Goal: Information Seeking & Learning: Learn about a topic

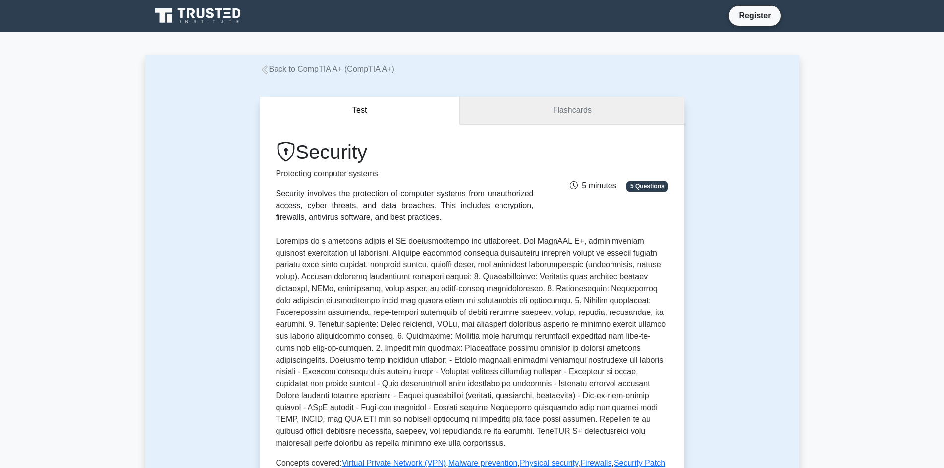
click at [551, 102] on link "Flashcards" at bounding box center [572, 111] width 224 height 28
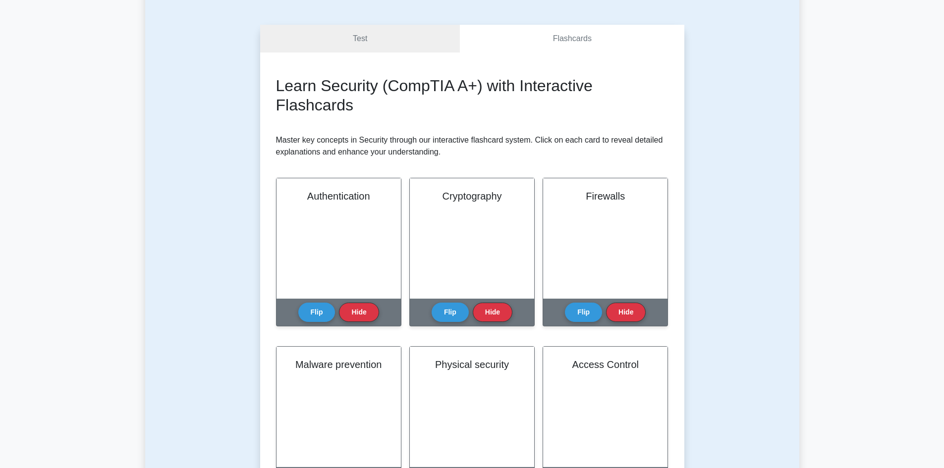
scroll to position [99, 0]
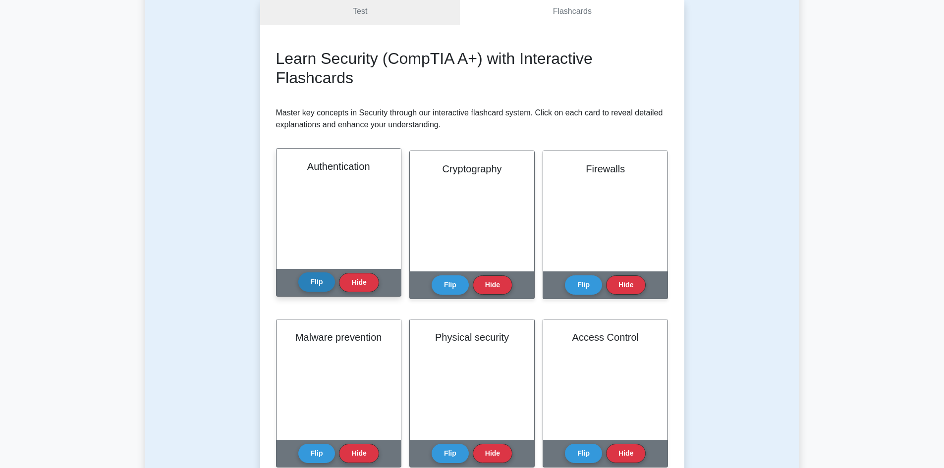
click at [320, 283] on button "Flip" at bounding box center [316, 281] width 37 height 19
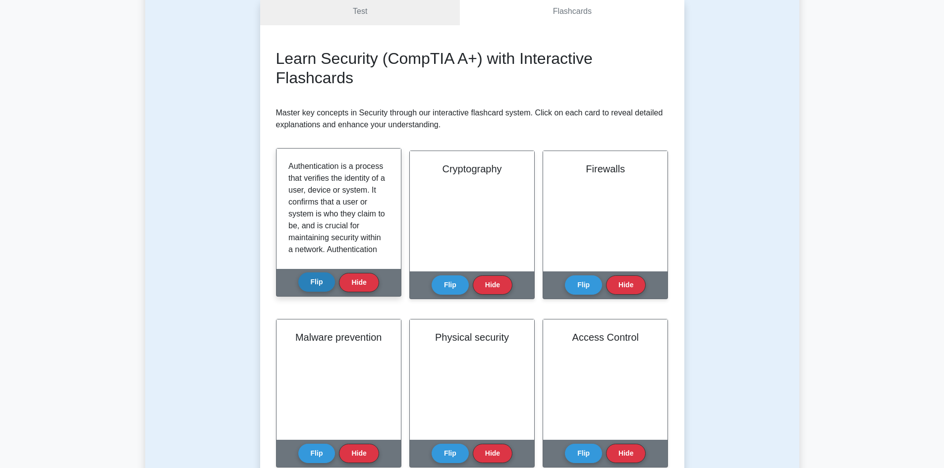
click at [320, 282] on button "Flip" at bounding box center [316, 281] width 37 height 19
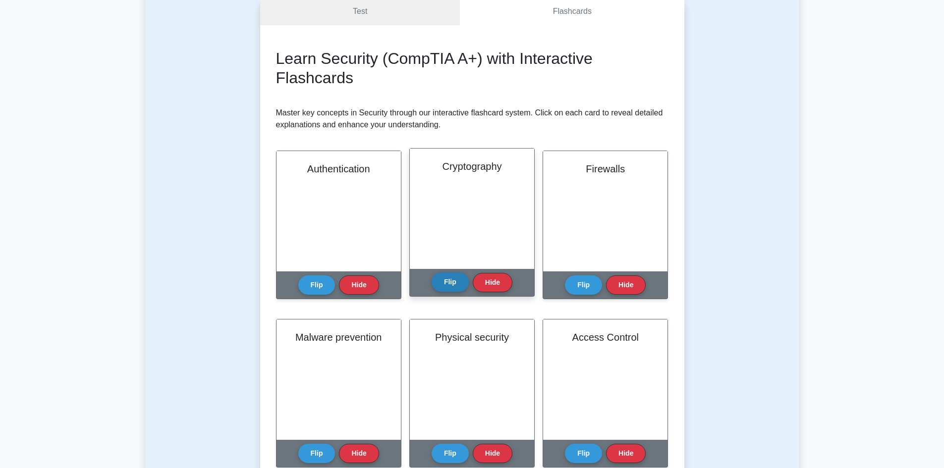
click at [453, 290] on button "Flip" at bounding box center [449, 281] width 37 height 19
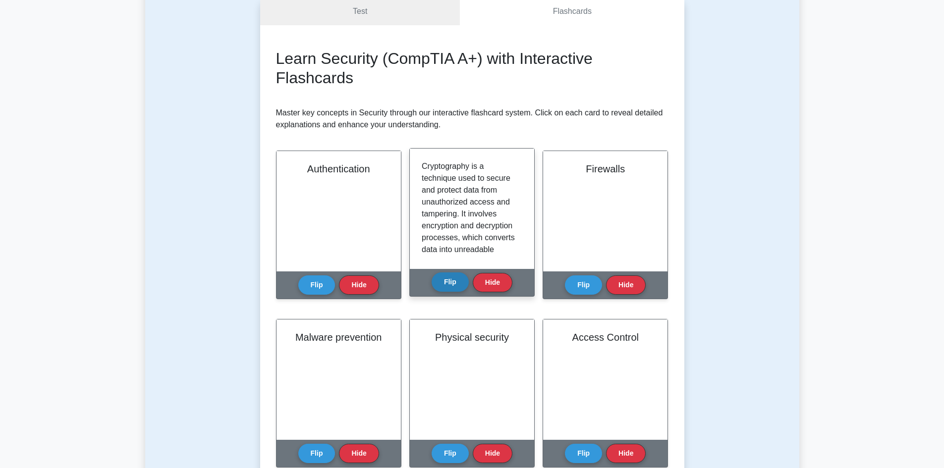
click at [453, 288] on button "Flip" at bounding box center [449, 281] width 37 height 19
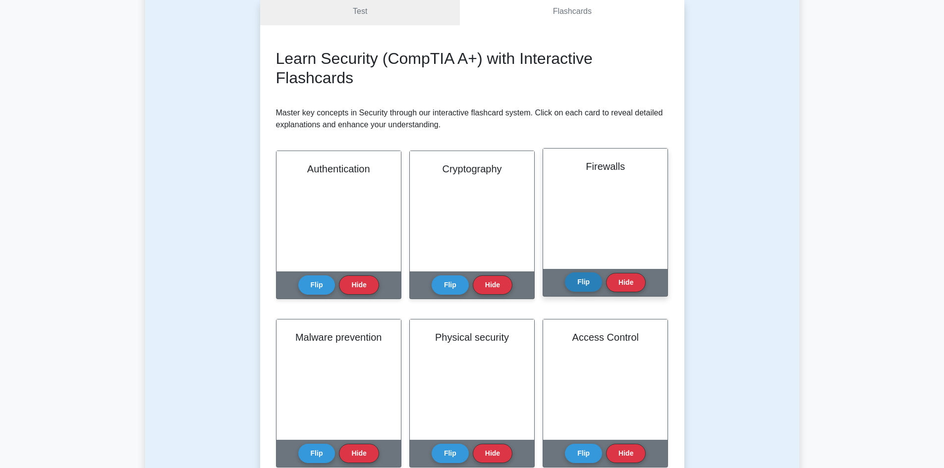
click at [582, 288] on button "Flip" at bounding box center [583, 281] width 37 height 19
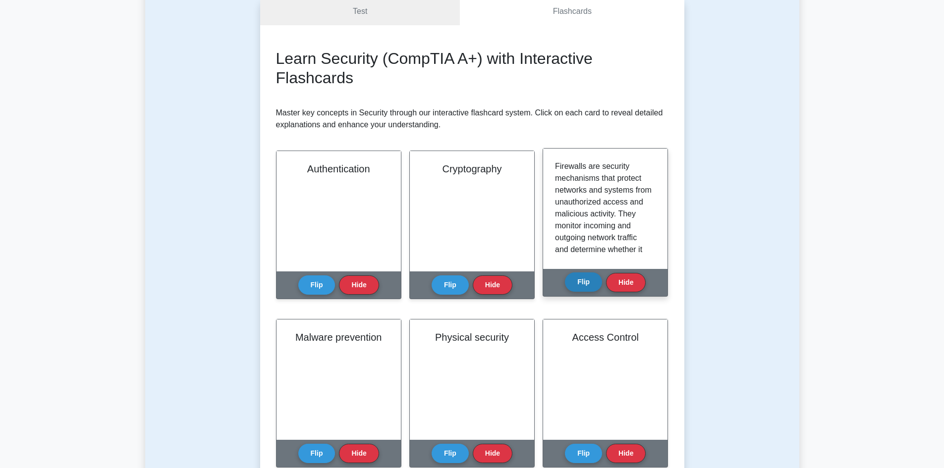
click at [582, 288] on button "Flip" at bounding box center [583, 281] width 37 height 19
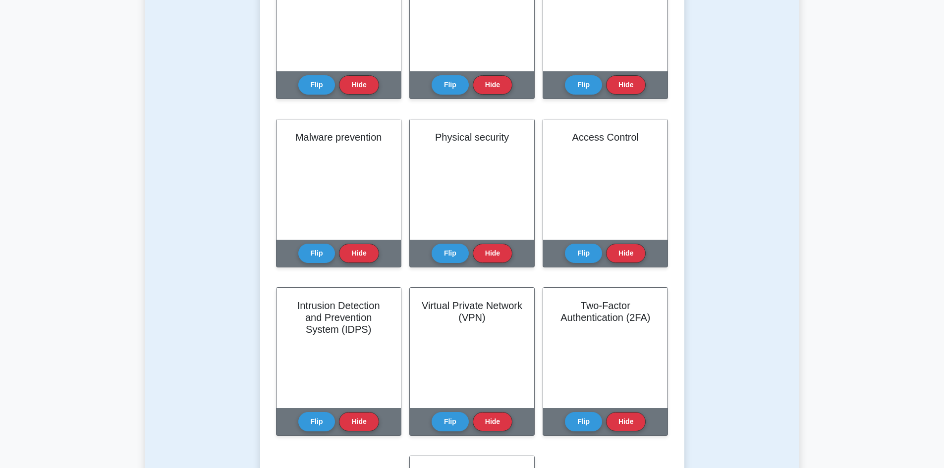
scroll to position [297, 0]
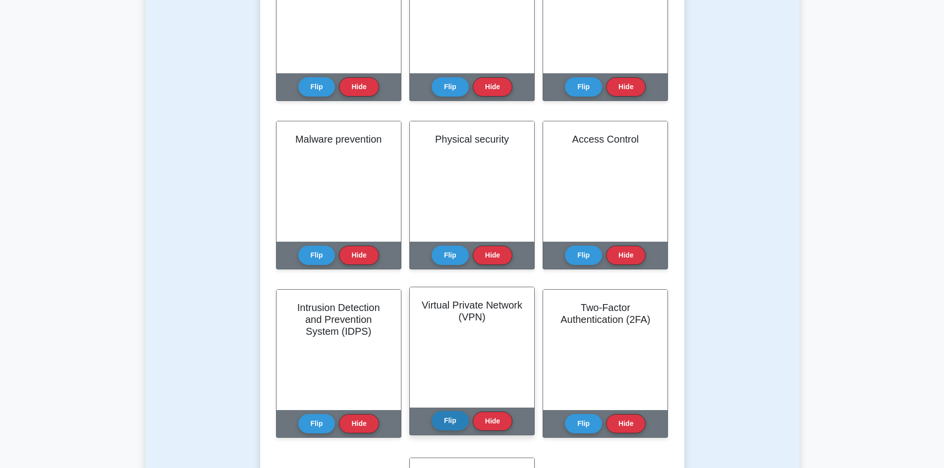
click at [450, 422] on button "Flip" at bounding box center [449, 420] width 37 height 19
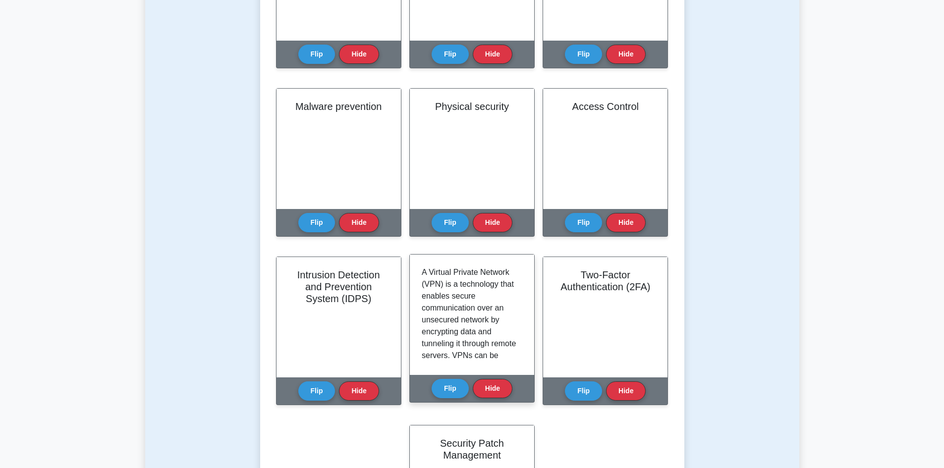
scroll to position [347, 0]
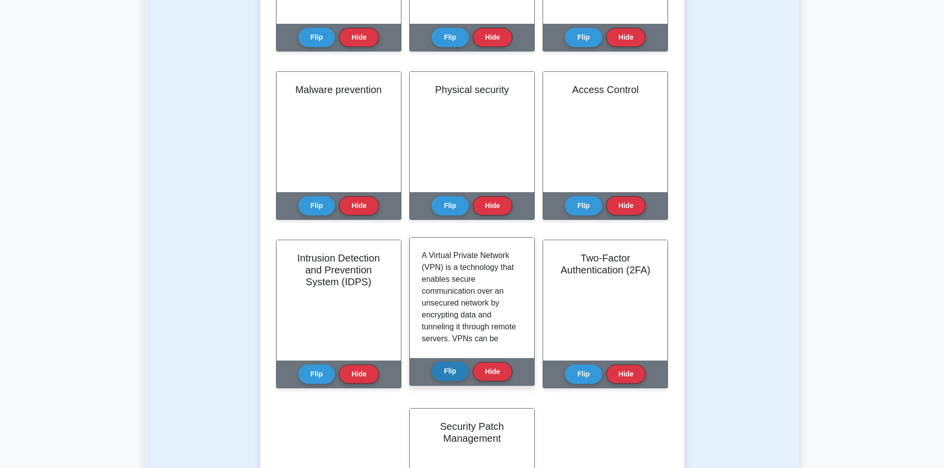
click at [454, 373] on button "Flip" at bounding box center [449, 371] width 37 height 19
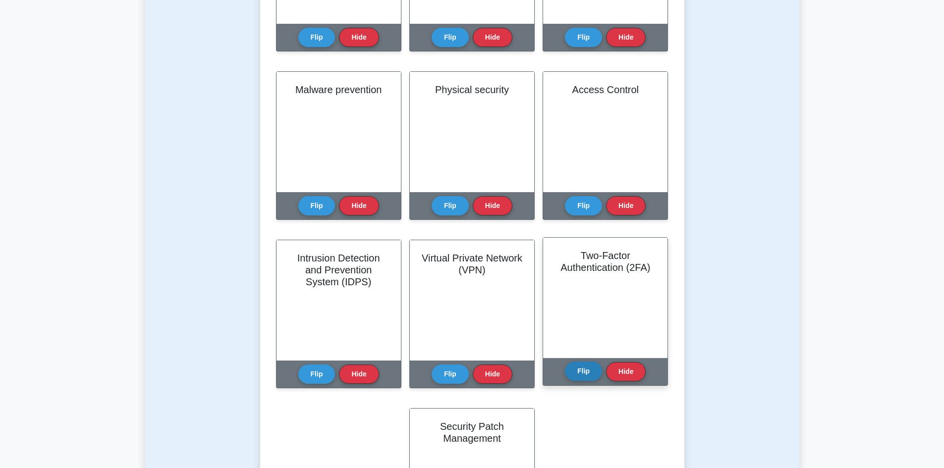
click at [580, 369] on button "Flip" at bounding box center [583, 371] width 37 height 19
